Goal: Check status: Check status

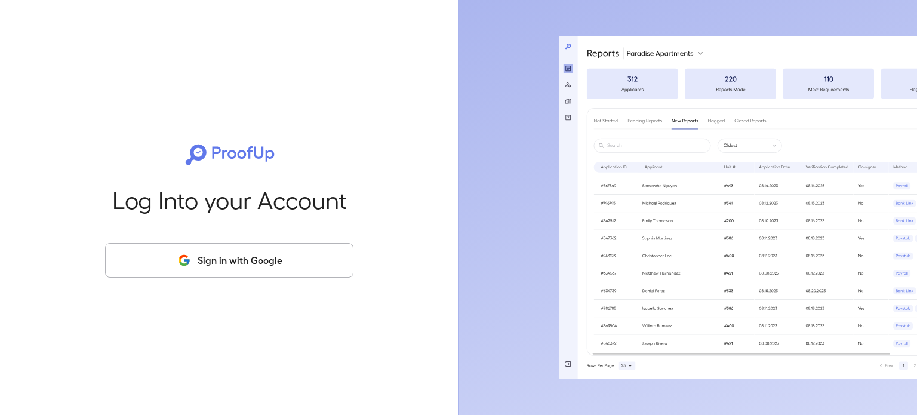
drag, startPoint x: 258, startPoint y: 262, endPoint x: 265, endPoint y: 262, distance: 6.6
click at [258, 262] on button "Sign in with Google" at bounding box center [229, 260] width 248 height 35
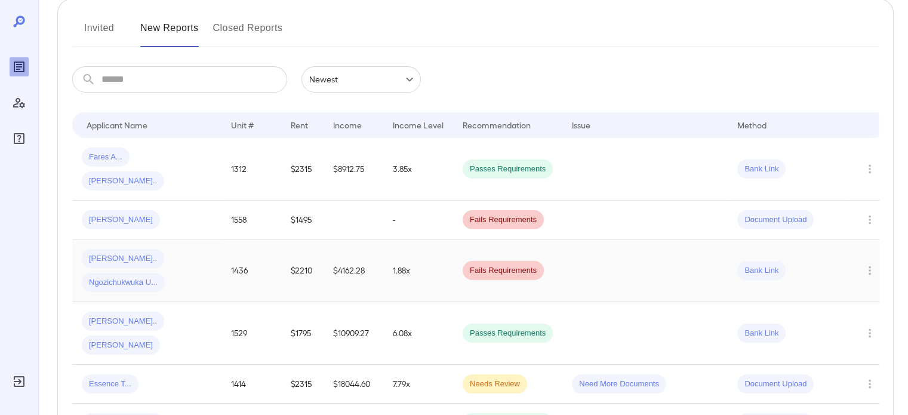
scroll to position [179, 0]
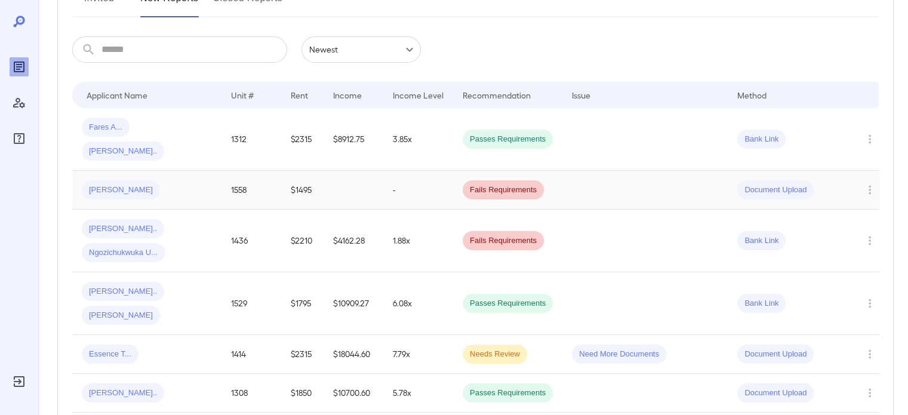
click at [327, 171] on td at bounding box center [353, 190] width 60 height 39
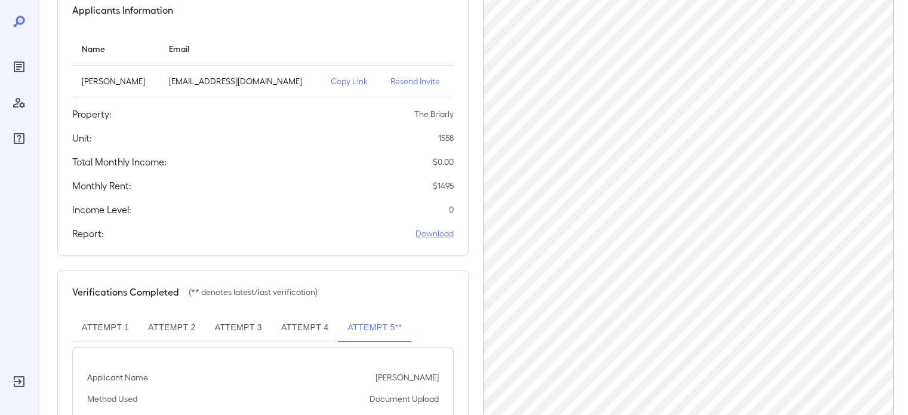
scroll to position [248, 0]
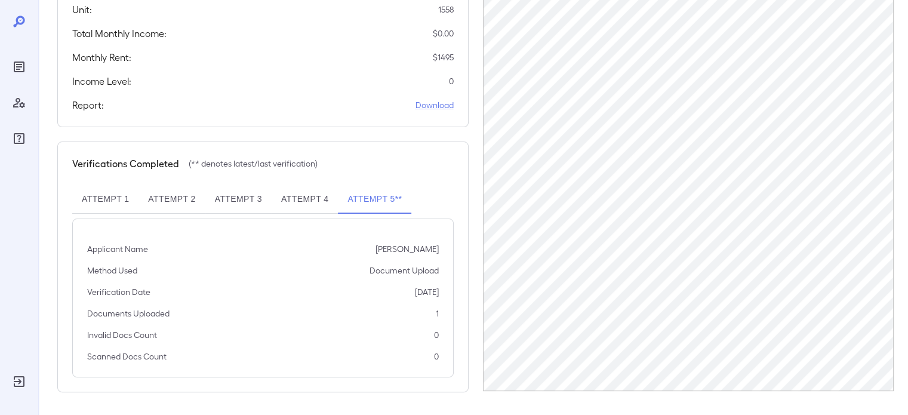
click at [360, 198] on button "Attempt 5**" at bounding box center [374, 199] width 73 height 29
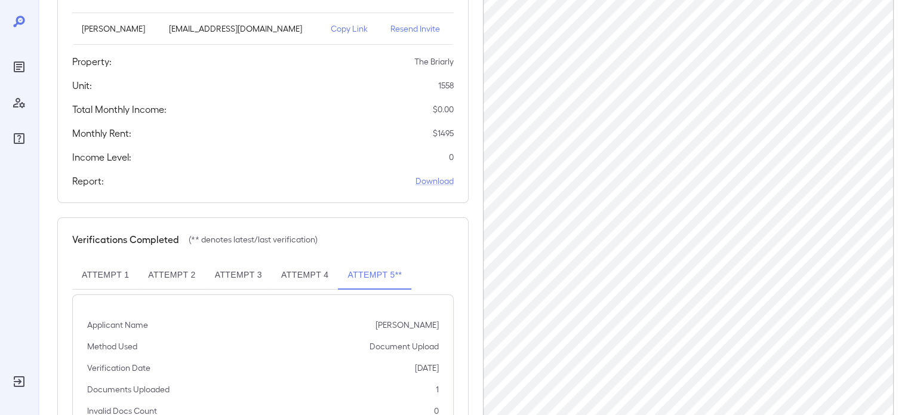
scroll to position [188, 0]
